Goal: Book appointment/travel/reservation

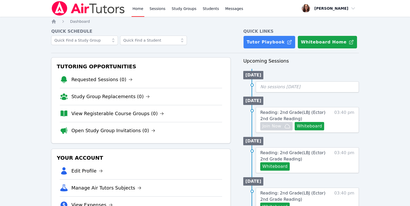
click at [144, 11] on link "Home" at bounding box center [138, 8] width 13 height 17
click at [54, 24] on icon "Breadcrumb" at bounding box center [54, 21] width 4 height 4
click at [144, 10] on link "Home" at bounding box center [138, 8] width 13 height 17
click at [54, 24] on icon "Breadcrumb" at bounding box center [54, 21] width 4 height 4
click at [286, 49] on link "Tutor Playbook" at bounding box center [269, 42] width 52 height 13
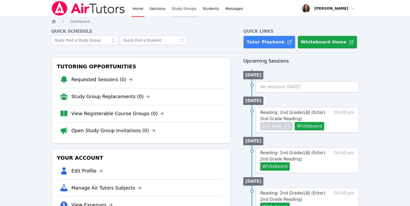
click at [198, 8] on link "Study Groups" at bounding box center [184, 8] width 27 height 17
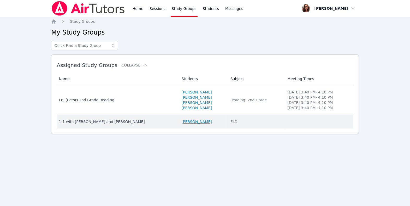
click at [188, 124] on link "[PERSON_NAME]" at bounding box center [196, 121] width 30 height 5
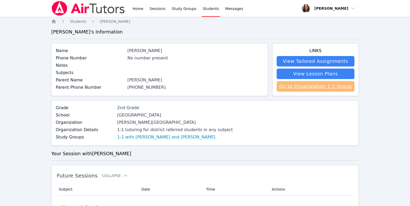
click at [314, 91] on link "Go to Organization 1-1 Group" at bounding box center [316, 86] width 78 height 10
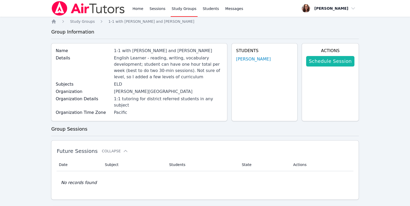
click at [321, 66] on link "Schedule Session" at bounding box center [330, 61] width 48 height 10
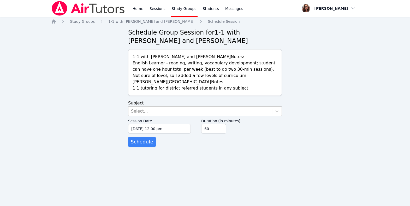
click at [256, 116] on div "Select..." at bounding box center [200, 110] width 144 height 9
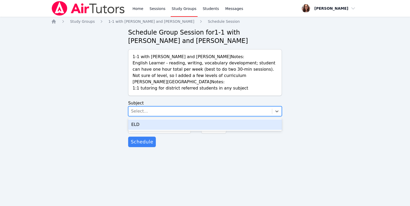
click at [231, 130] on div "ELD" at bounding box center [205, 124] width 154 height 10
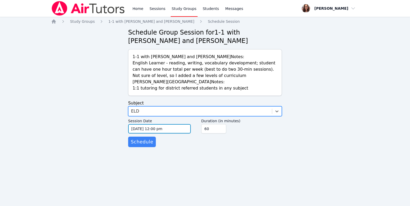
click at [143, 133] on input "[DATE] 12:00 pm" at bounding box center [159, 128] width 63 height 9
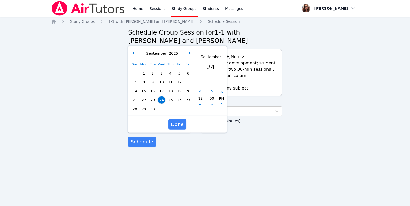
click at [171, 103] on span "25" at bounding box center [170, 99] width 7 height 7
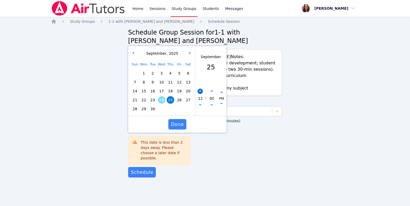
click at [199, 94] on button "button" at bounding box center [200, 91] width 5 height 5
type input "[DATE] 01:00 pm"
type input "01"
click at [199, 94] on button "button" at bounding box center [200, 91] width 5 height 5
type input "[DATE] 02:00 pm"
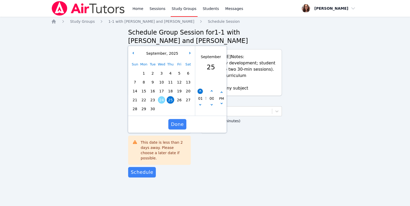
type input "02"
click at [199, 94] on button "button" at bounding box center [200, 91] width 5 height 5
type input "[DATE] 03:00 pm"
type input "03"
click at [199, 94] on button "button" at bounding box center [200, 91] width 5 height 5
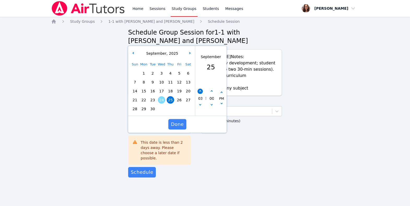
type input "[DATE] 04:00 pm"
type input "04"
click at [181, 128] on span "Done" at bounding box center [177, 123] width 13 height 7
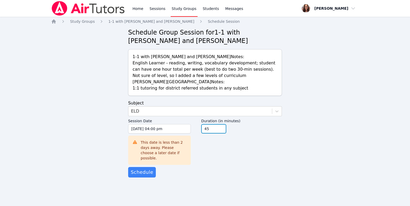
click at [226, 133] on input "45" at bounding box center [213, 128] width 25 height 9
type input "30"
click at [226, 133] on input "30" at bounding box center [213, 128] width 25 height 9
click at [214, 153] on div "Session Date [DATE] 04:00 pm [DATE] 4:00 pm This date is less than 2 days away.…" at bounding box center [205, 141] width 154 height 51
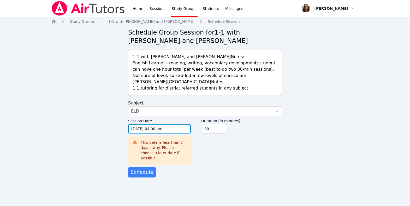
click at [169, 133] on input "[DATE] 04:00 pm" at bounding box center [159, 128] width 63 height 9
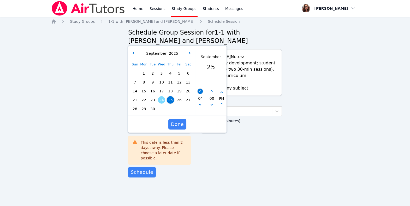
click at [201, 94] on button "button" at bounding box center [200, 91] width 5 height 5
type input "[DATE] 05:00 pm"
type input "05"
click at [201, 94] on button "button" at bounding box center [200, 91] width 5 height 5
type input "[DATE] 06:00 pm"
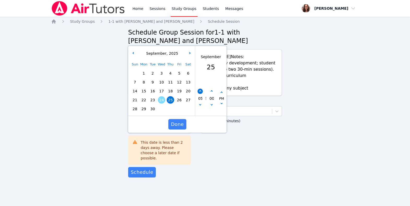
type input "06"
click at [201, 94] on button "button" at bounding box center [200, 91] width 5 height 5
type input "[DATE] 07:00 pm"
type input "07"
click at [172, 128] on span "Done" at bounding box center [177, 123] width 13 height 7
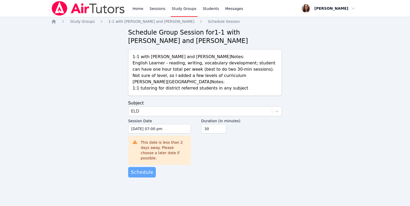
click at [153, 175] on span "Schedule" at bounding box center [142, 171] width 22 height 7
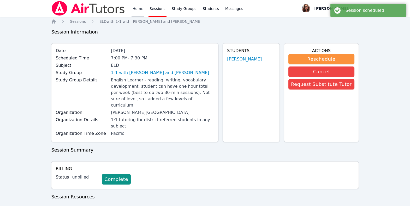
click at [144, 9] on link "Home" at bounding box center [138, 8] width 13 height 17
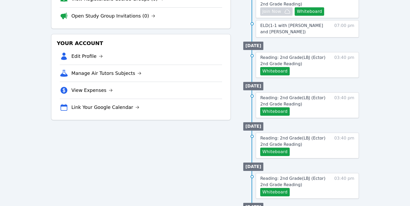
scroll to position [112, 0]
